Goal: Task Accomplishment & Management: Use online tool/utility

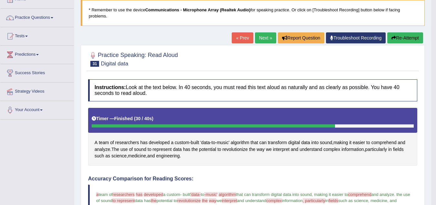
scroll to position [42, 0]
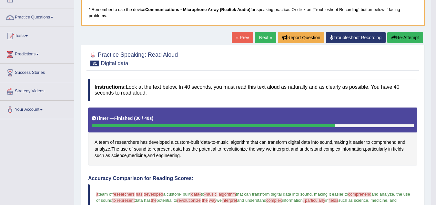
click at [257, 40] on link "Next »" at bounding box center [265, 37] width 21 height 11
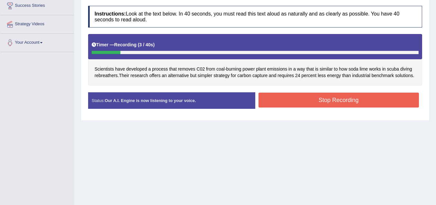
scroll to position [96, 0]
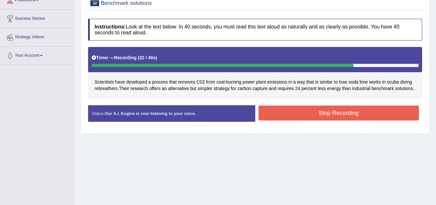
click at [329, 115] on button "Stop Recording" at bounding box center [339, 112] width 161 height 15
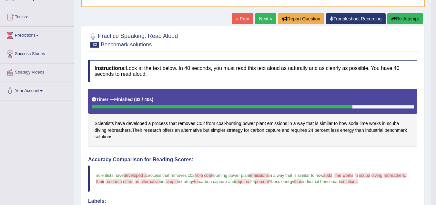
scroll to position [57, 0]
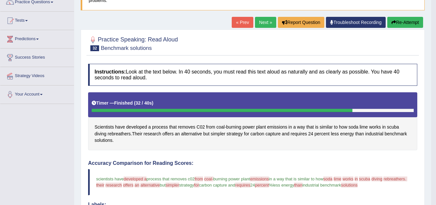
click at [263, 23] on link "Next »" at bounding box center [265, 22] width 21 height 11
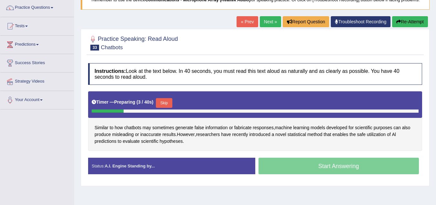
scroll to position [65, 0]
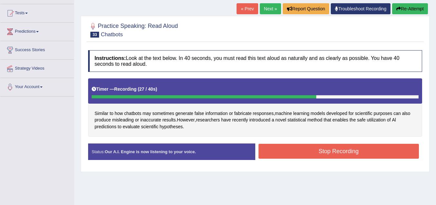
click at [324, 154] on button "Stop Recording" at bounding box center [339, 150] width 161 height 15
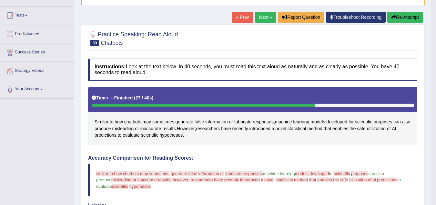
scroll to position [52, 0]
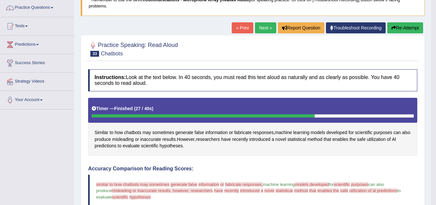
click at [400, 28] on button "Re-Attempt" at bounding box center [406, 27] width 36 height 11
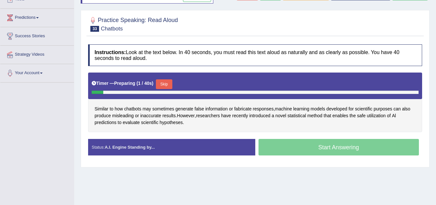
scroll to position [92, 0]
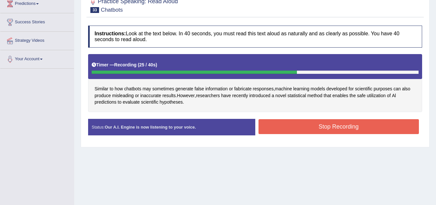
click at [320, 123] on button "Stop Recording" at bounding box center [339, 126] width 161 height 15
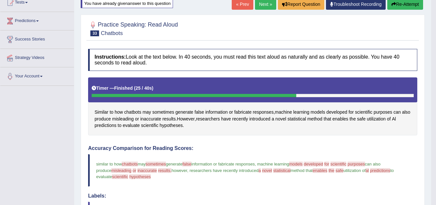
scroll to position [58, 0]
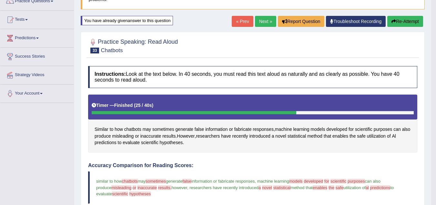
click at [263, 24] on link "Next »" at bounding box center [265, 21] width 21 height 11
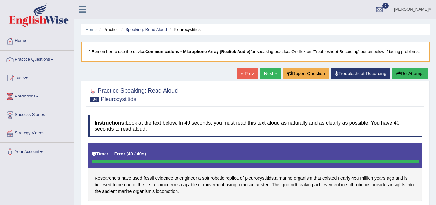
click at [409, 76] on button "Re-Attempt" at bounding box center [411, 73] width 36 height 11
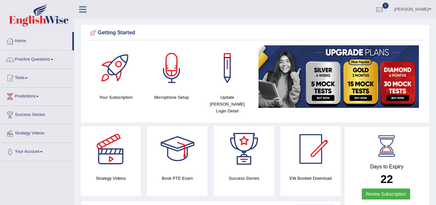
click at [53, 59] on span at bounding box center [52, 59] width 3 height 1
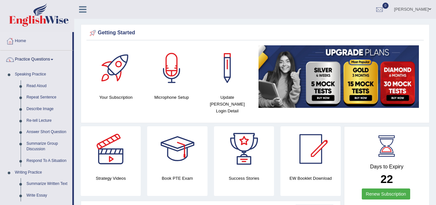
click at [237, 157] on div at bounding box center [244, 148] width 45 height 45
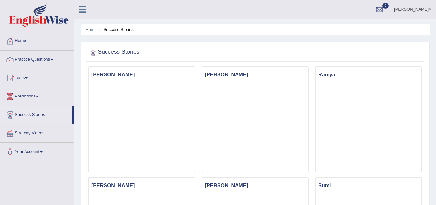
click at [430, 9] on span at bounding box center [430, 9] width 3 height 4
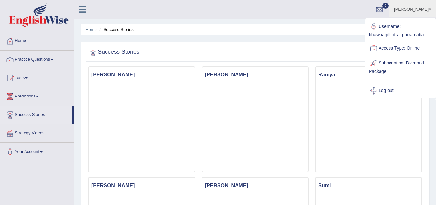
click at [330, 18] on div "Bhawna Gilhotra Toggle navigation Username: bhawnagilhotra_parramatta Access Ty…" at bounding box center [255, 9] width 362 height 19
